Goal: Contribute content: Add original content to the website for others to see

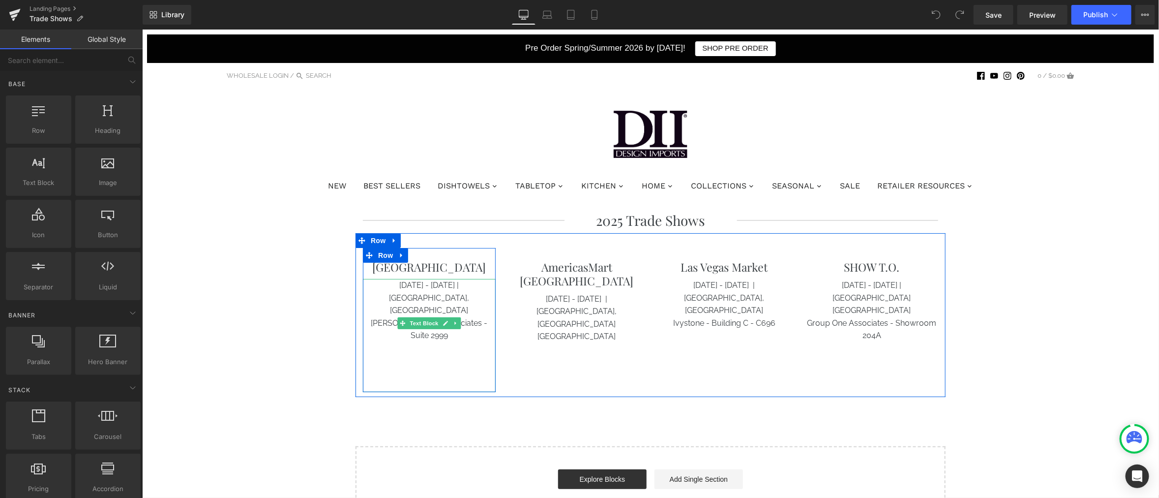
click at [417, 284] on p "[DATE] - [DATE] | [GEOGRAPHIC_DATA], [GEOGRAPHIC_DATA]" at bounding box center [429, 297] width 133 height 38
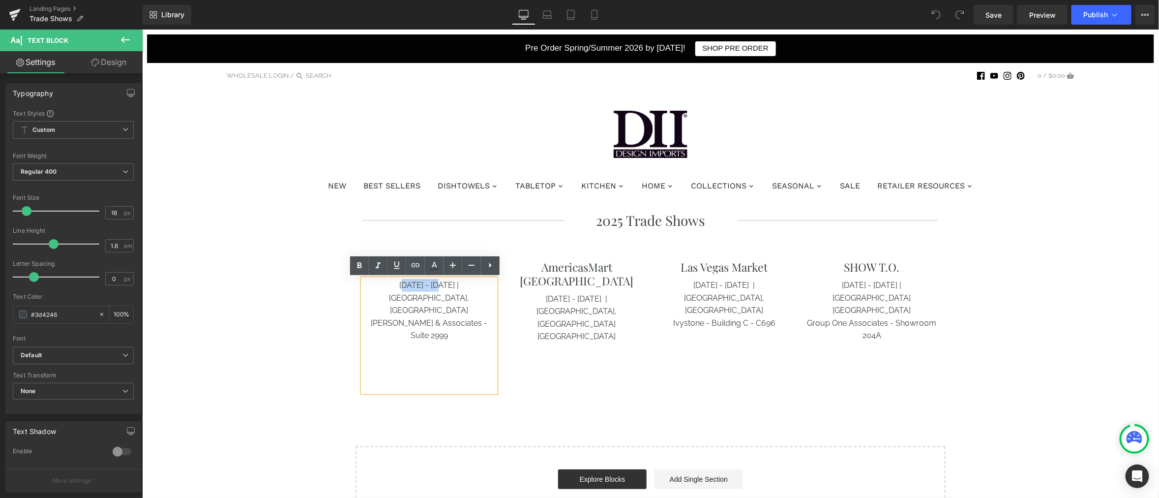
drag, startPoint x: 423, startPoint y: 284, endPoint x: 386, endPoint y: 281, distance: 36.5
click at [386, 281] on p "[DATE] - [DATE] | [GEOGRAPHIC_DATA], [GEOGRAPHIC_DATA]" at bounding box center [429, 297] width 133 height 38
click at [422, 283] on p "[DATE] - [DATE] | [GEOGRAPHIC_DATA], [GEOGRAPHIC_DATA]" at bounding box center [429, 297] width 133 height 38
drag, startPoint x: 424, startPoint y: 285, endPoint x: 368, endPoint y: 285, distance: 56.1
click at [368, 285] on p "[DATE] - [DATE] | [GEOGRAPHIC_DATA], [GEOGRAPHIC_DATA]" at bounding box center [429, 297] width 133 height 38
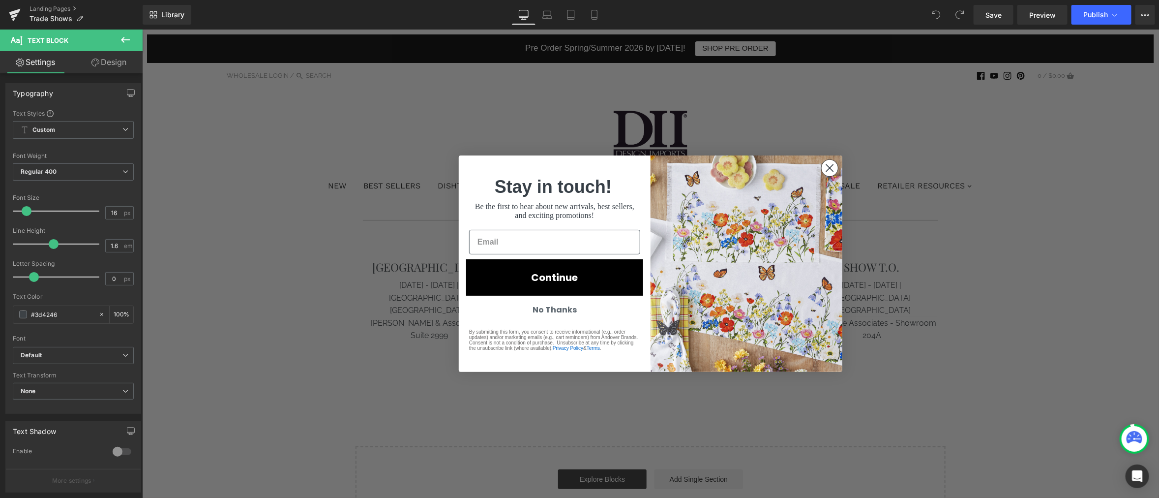
click at [826, 170] on icon "Close dialog" at bounding box center [829, 167] width 7 height 7
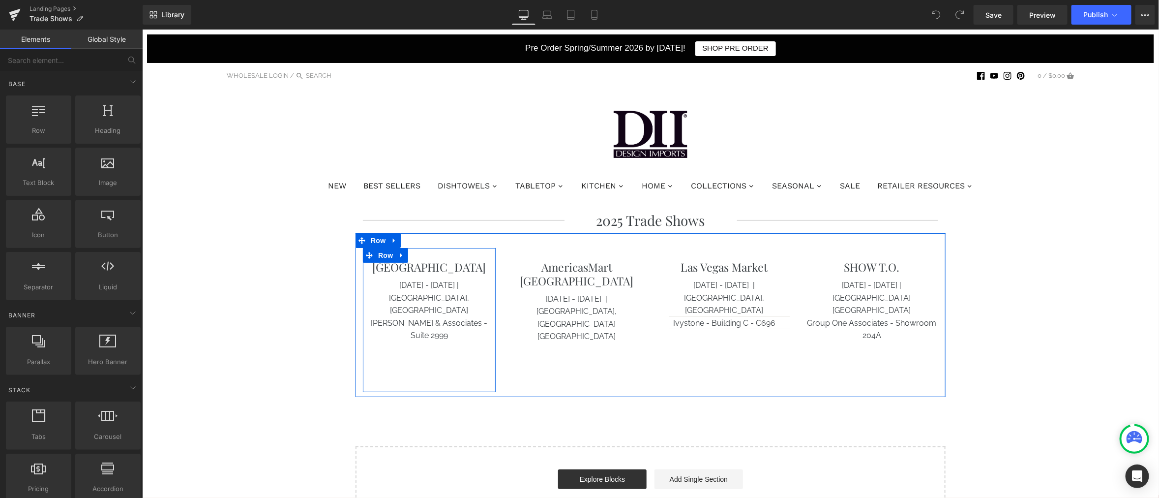
click at [142, 29] on div at bounding box center [142, 29] width 0 height 0
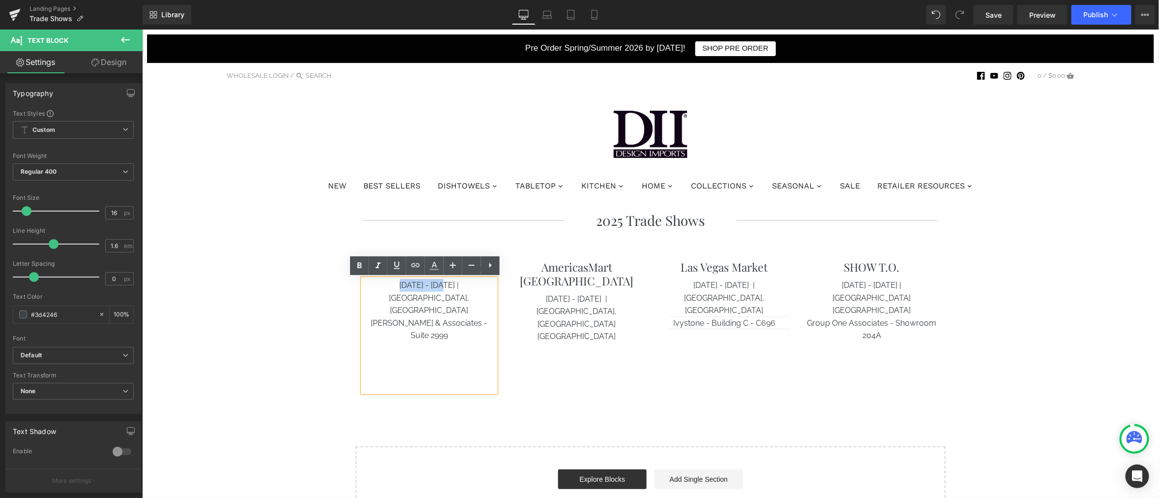
drag, startPoint x: 425, startPoint y: 285, endPoint x: 383, endPoint y: 285, distance: 42.8
click at [383, 285] on p "[DATE] - [DATE] | [GEOGRAPHIC_DATA], [GEOGRAPHIC_DATA]" at bounding box center [429, 297] width 133 height 38
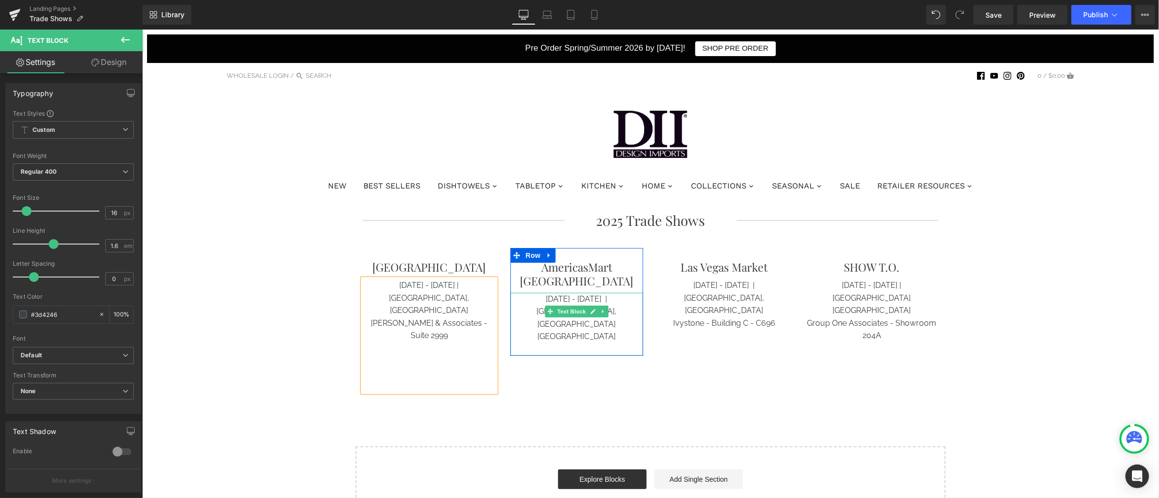
click at [601, 292] on p "[DATE] - [DATE] | [GEOGRAPHIC_DATA], [GEOGRAPHIC_DATA]" at bounding box center [576, 311] width 133 height 38
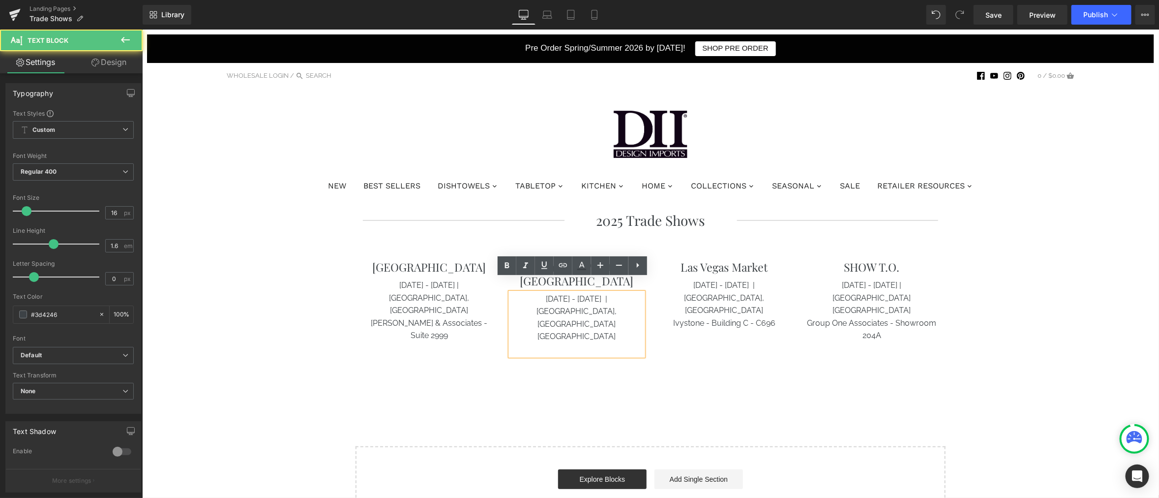
click at [558, 292] on p "[DATE] - [DATE] | [GEOGRAPHIC_DATA], [GEOGRAPHIC_DATA]" at bounding box center [576, 311] width 133 height 38
click at [565, 292] on p "[DATE] - [DATE] | [GEOGRAPHIC_DATA], [GEOGRAPHIC_DATA]" at bounding box center [576, 311] width 133 height 38
drag, startPoint x: 567, startPoint y: 284, endPoint x: 522, endPoint y: 284, distance: 44.8
click at [522, 292] on p "[DATE] - [DATE] | [GEOGRAPHIC_DATA], [GEOGRAPHIC_DATA]" at bounding box center [576, 311] width 133 height 38
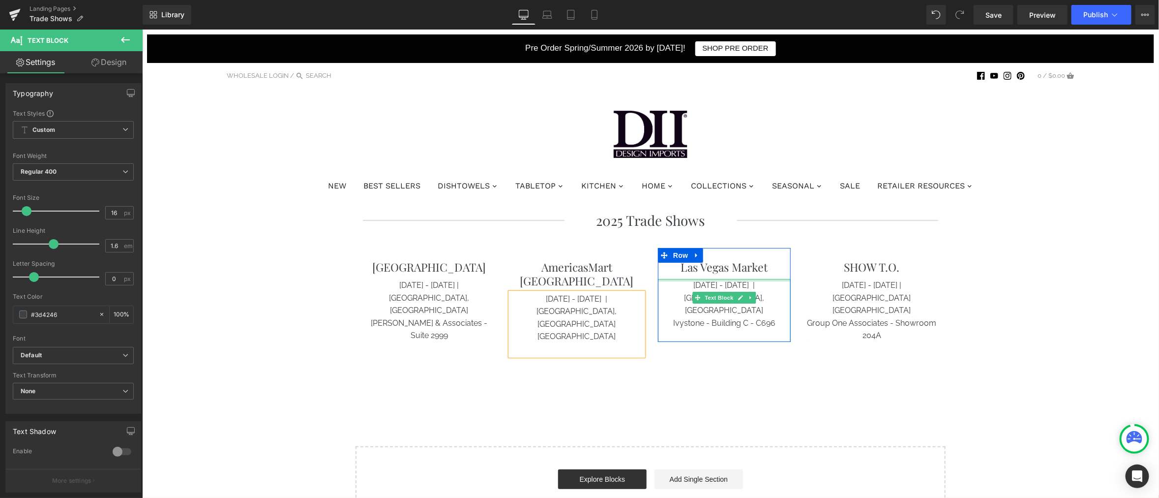
click at [707, 280] on div at bounding box center [724, 279] width 133 height 2
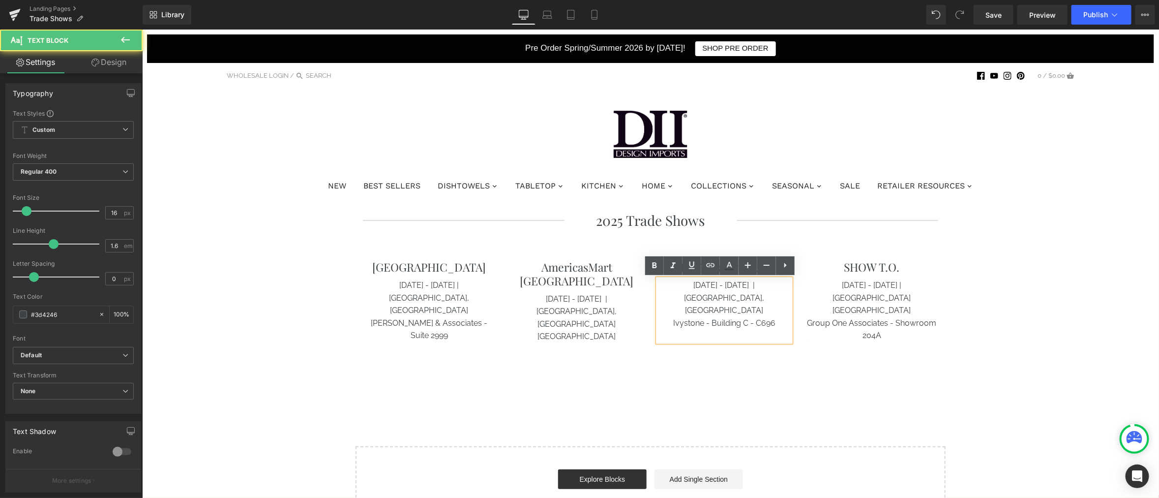
click at [704, 286] on p "[DATE] - [DATE] | [GEOGRAPHIC_DATA], [GEOGRAPHIC_DATA]" at bounding box center [724, 297] width 133 height 38
drag, startPoint x: 710, startPoint y: 286, endPoint x: 662, endPoint y: 286, distance: 48.7
click at [662, 286] on p "[DATE] - [DATE] | [GEOGRAPHIC_DATA], [GEOGRAPHIC_DATA]" at bounding box center [724, 297] width 133 height 38
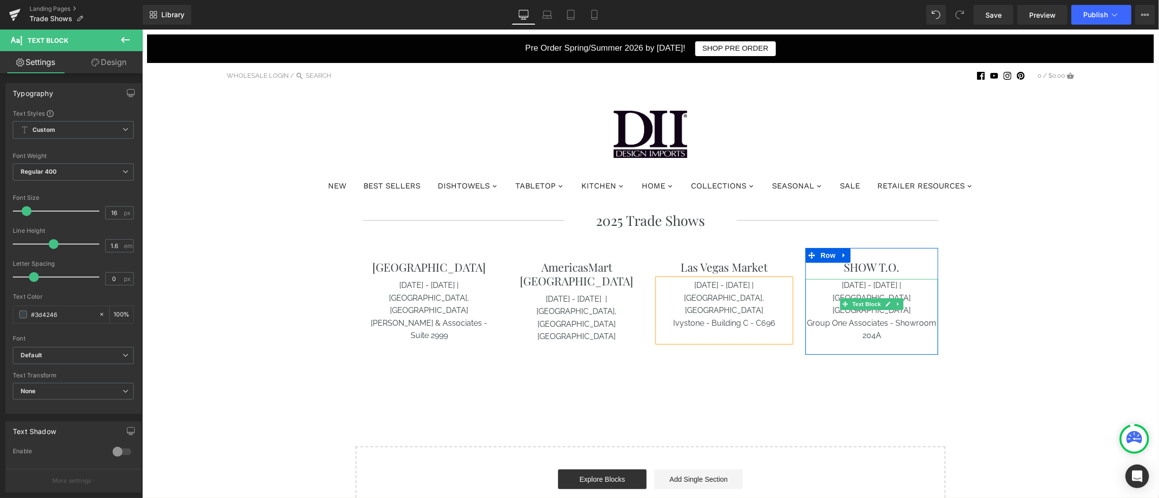
click at [896, 283] on p "[DATE] - [DATE] | [GEOGRAPHIC_DATA] [GEOGRAPHIC_DATA]" at bounding box center [871, 297] width 133 height 38
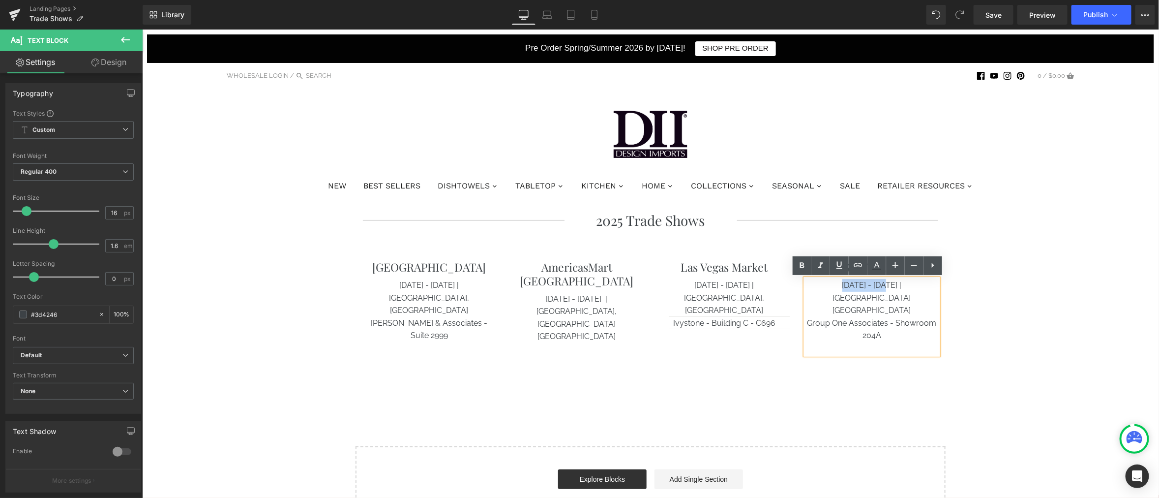
drag, startPoint x: 864, startPoint y: 286, endPoint x: 803, endPoint y: 286, distance: 61.0
click at [805, 286] on p "[DATE] - [DATE] | [GEOGRAPHIC_DATA] [GEOGRAPHIC_DATA]" at bounding box center [871, 297] width 133 height 38
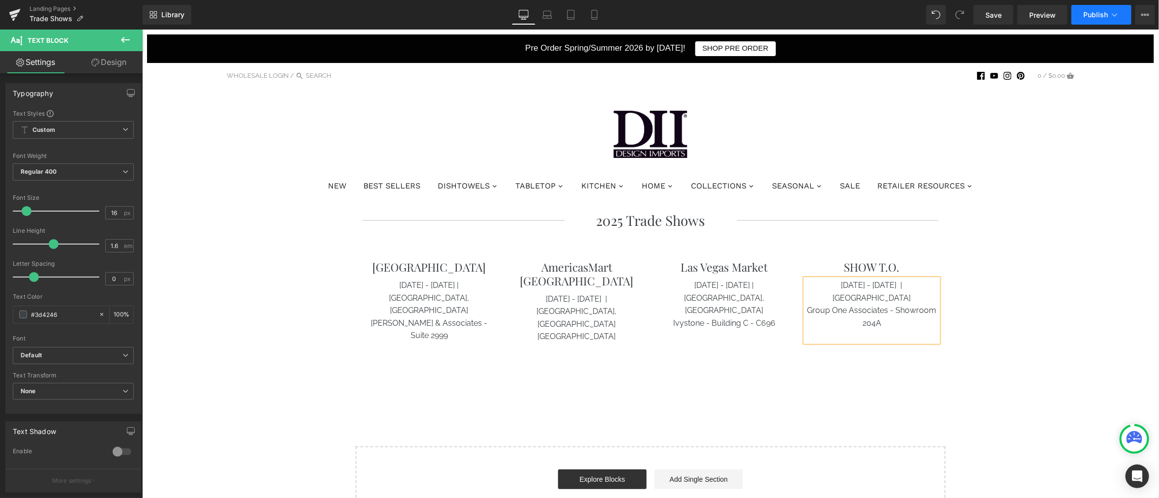
click at [1107, 8] on button "Publish" at bounding box center [1102, 15] width 60 height 20
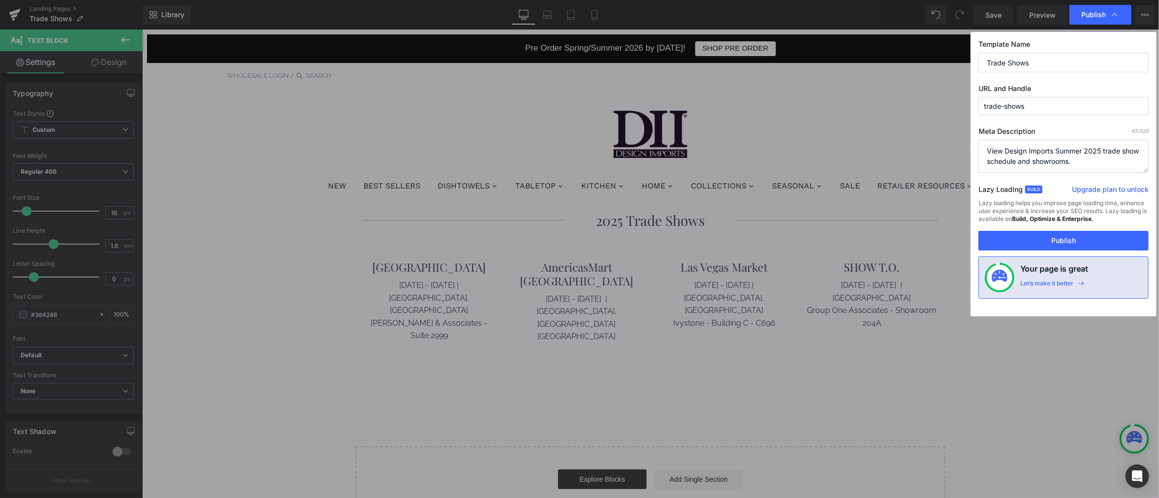
click at [1098, 149] on textarea "View Design Imports Summer 2025 trade show schedule and showrooms." at bounding box center [1064, 156] width 170 height 33
drag, startPoint x: 1100, startPoint y: 149, endPoint x: 1056, endPoint y: 149, distance: 44.3
click at [1069, 149] on textarea "View Design Imports Summer 2025 trade show schedule and showrooms." at bounding box center [1064, 156] width 170 height 33
click at [1051, 149] on textarea "View Design Imports Summer 2025 trade show schedule and showrooms." at bounding box center [1064, 156] width 170 height 33
click at [1099, 146] on textarea "View Design Imports Summer 2025 trade show schedule and showrooms." at bounding box center [1064, 156] width 170 height 33
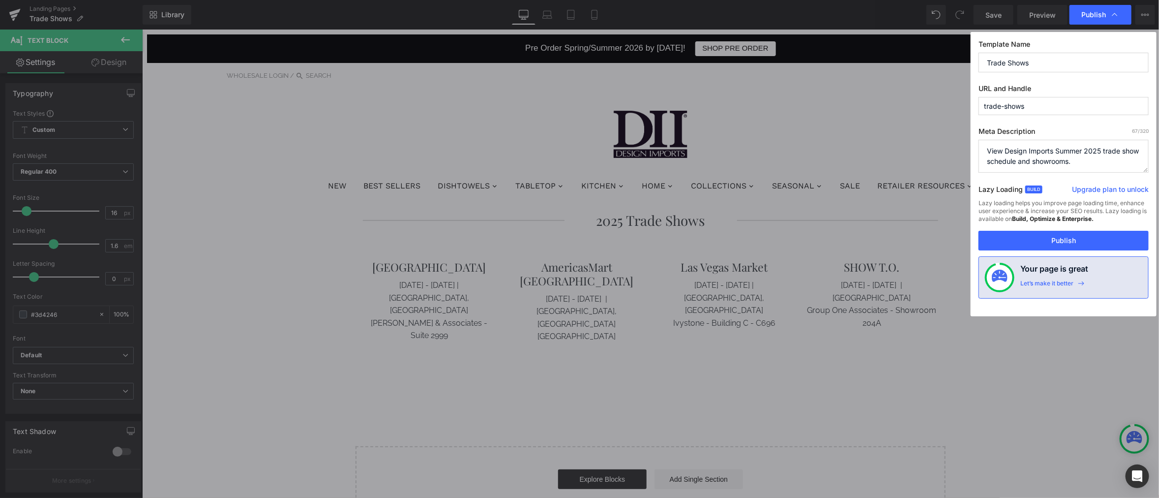
click at [1100, 148] on textarea "View Design Imports Summer 2025 trade show schedule and showrooms." at bounding box center [1064, 156] width 170 height 33
drag, startPoint x: 1100, startPoint y: 149, endPoint x: 1065, endPoint y: 149, distance: 34.9
click at [1065, 149] on textarea "View Design Imports Summer 2025 trade show schedule and showrooms." at bounding box center [1064, 156] width 170 height 33
type textarea "View Design Imports Winter 2026 trade show schedule and showrooms."
click at [1091, 234] on button "Publish" at bounding box center [1064, 241] width 170 height 20
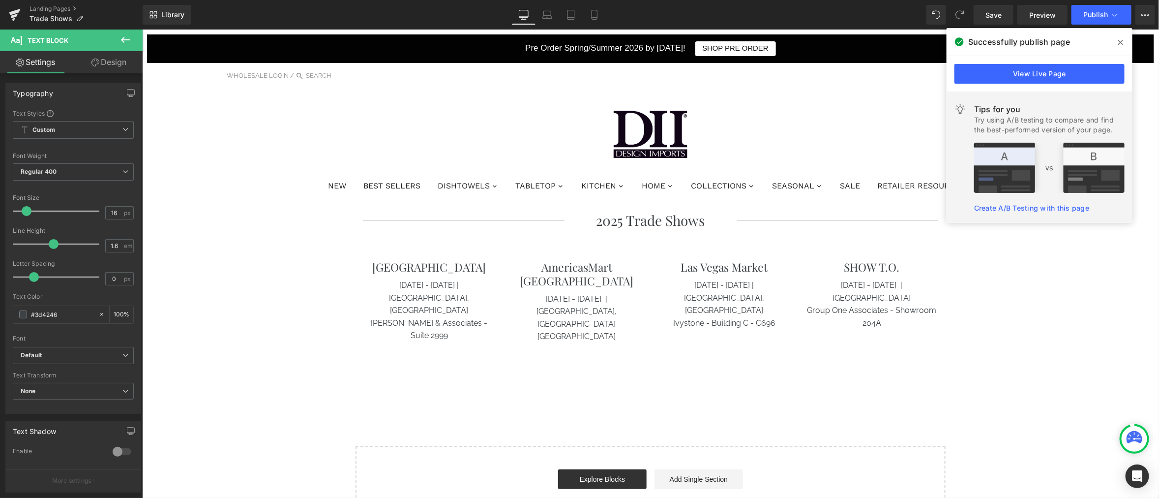
click at [1123, 40] on icon at bounding box center [1121, 42] width 5 height 8
